Goal: Transaction & Acquisition: Purchase product/service

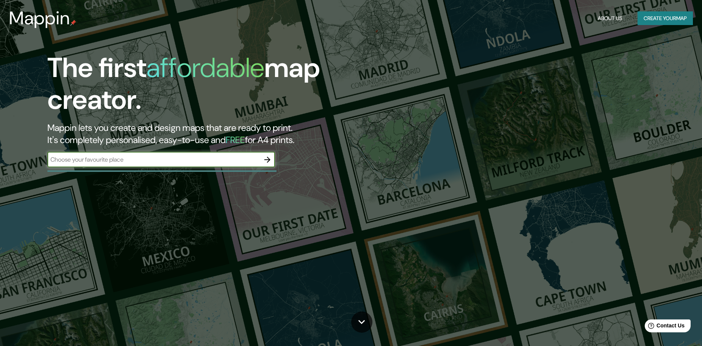
click at [122, 157] on input "text" at bounding box center [153, 159] width 212 height 9
type input "lima [GEOGRAPHIC_DATA]"
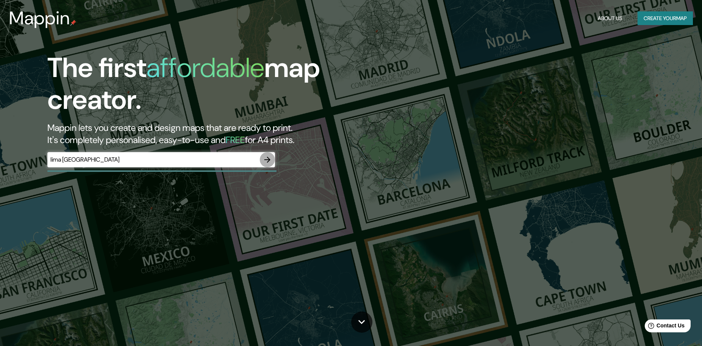
click at [270, 160] on icon "button" at bounding box center [267, 159] width 9 height 9
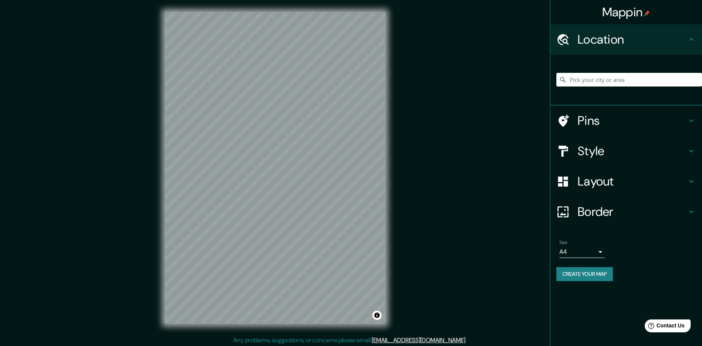
click at [593, 127] on h4 "Pins" at bounding box center [632, 120] width 109 height 15
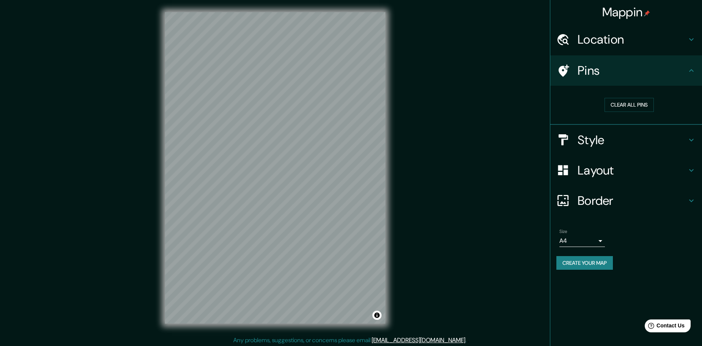
click at [599, 130] on div "Style" at bounding box center [626, 140] width 152 height 30
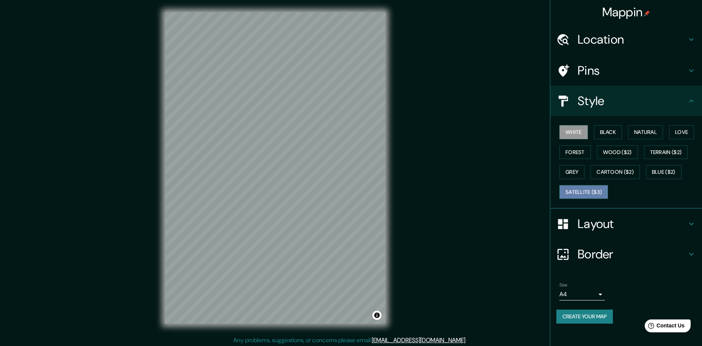
click at [600, 188] on button "Satellite ($3)" at bounding box center [583, 192] width 49 height 14
click at [615, 173] on button "Cartoon ($2)" at bounding box center [615, 172] width 49 height 14
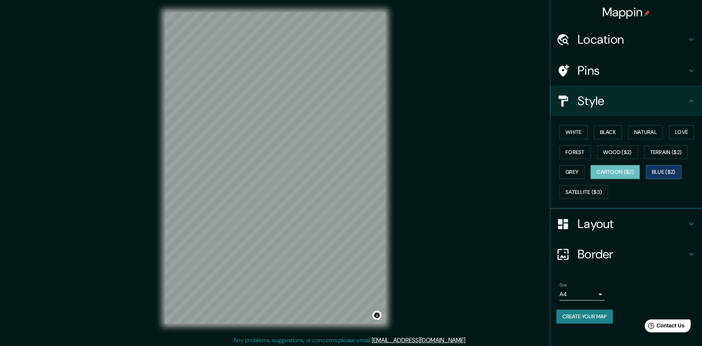
click at [649, 171] on button "Blue ($2)" at bounding box center [664, 172] width 36 height 14
click at [657, 158] on button "Terrain ($2)" at bounding box center [666, 152] width 44 height 14
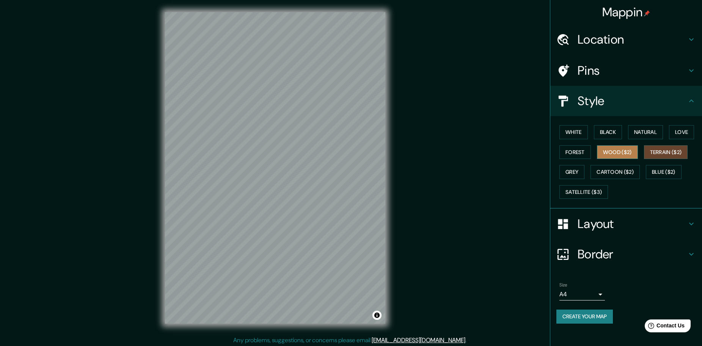
click at [633, 152] on button "Wood ($2)" at bounding box center [617, 152] width 41 height 14
click at [421, 216] on div "Mappin Location Pins Style White Black Natural Love Forest Wood ($2) Terrain ($…" at bounding box center [351, 174] width 702 height 348
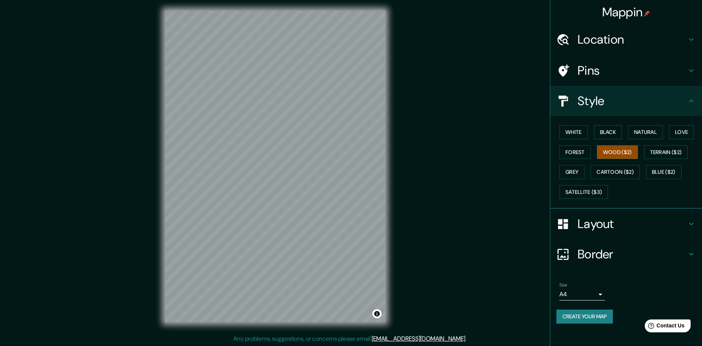
scroll to position [2, 0]
click at [603, 47] on h4 "Location" at bounding box center [632, 39] width 109 height 15
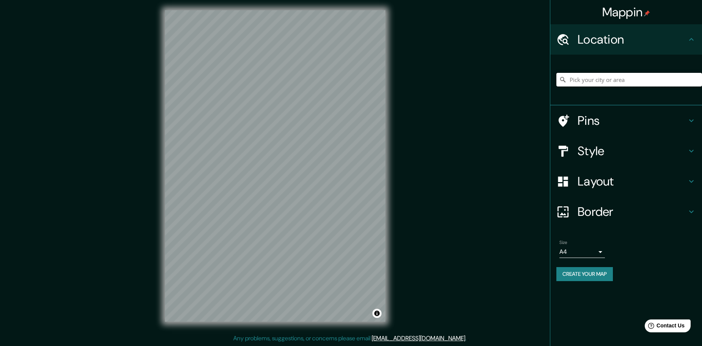
click at [586, 76] on input "Pick your city or area" at bounding box center [629, 80] width 146 height 14
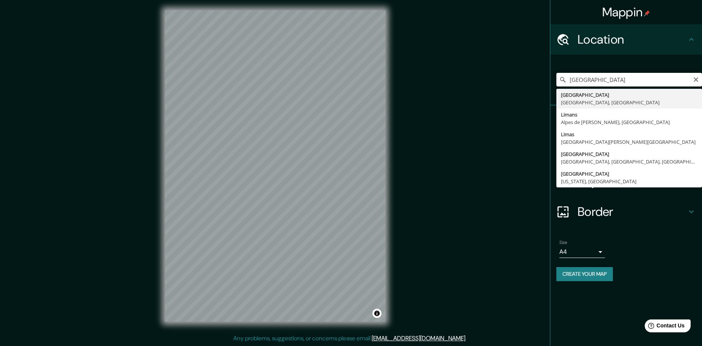
type input "[GEOGRAPHIC_DATA], [GEOGRAPHIC_DATA], [GEOGRAPHIC_DATA]"
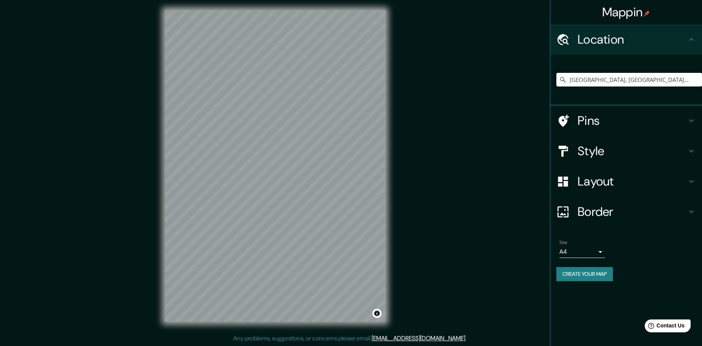
click at [618, 146] on h4 "Style" at bounding box center [632, 150] width 109 height 15
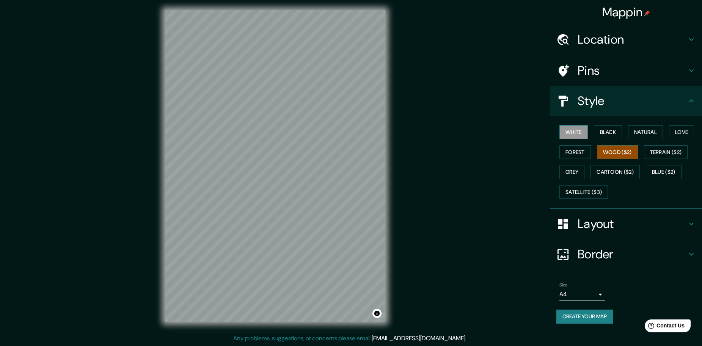
click at [586, 135] on button "White" at bounding box center [573, 132] width 28 height 14
click at [598, 134] on button "Black" at bounding box center [608, 132] width 28 height 14
click at [633, 132] on button "Natural" at bounding box center [645, 132] width 35 height 14
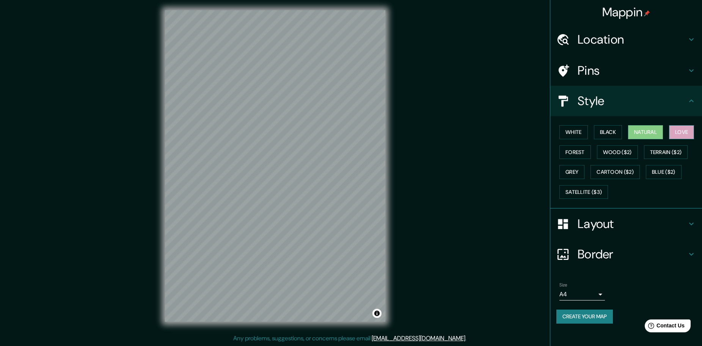
click at [679, 134] on button "Love" at bounding box center [681, 132] width 25 height 14
click at [587, 151] on button "Forest" at bounding box center [574, 152] width 31 height 14
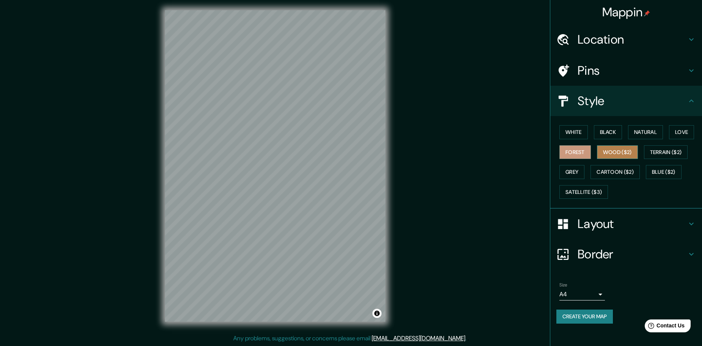
click at [606, 152] on button "Wood ($2)" at bounding box center [617, 152] width 41 height 14
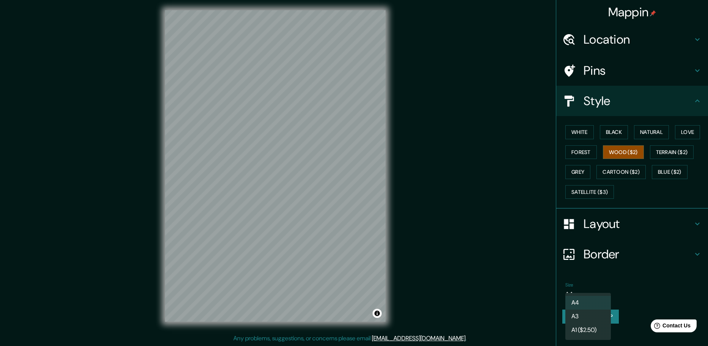
click at [591, 289] on body "Mappin Location [GEOGRAPHIC_DATA], [GEOGRAPHIC_DATA], [GEOGRAPHIC_DATA] Pins St…" at bounding box center [354, 171] width 708 height 346
click at [595, 314] on li "A3" at bounding box center [588, 317] width 46 height 14
type input "a4"
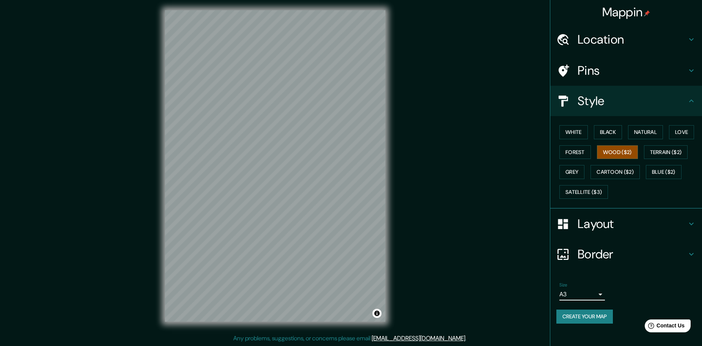
click at [625, 291] on div "Size A3 a4" at bounding box center [626, 291] width 140 height 24
